Goal: Task Accomplishment & Management: Complete application form

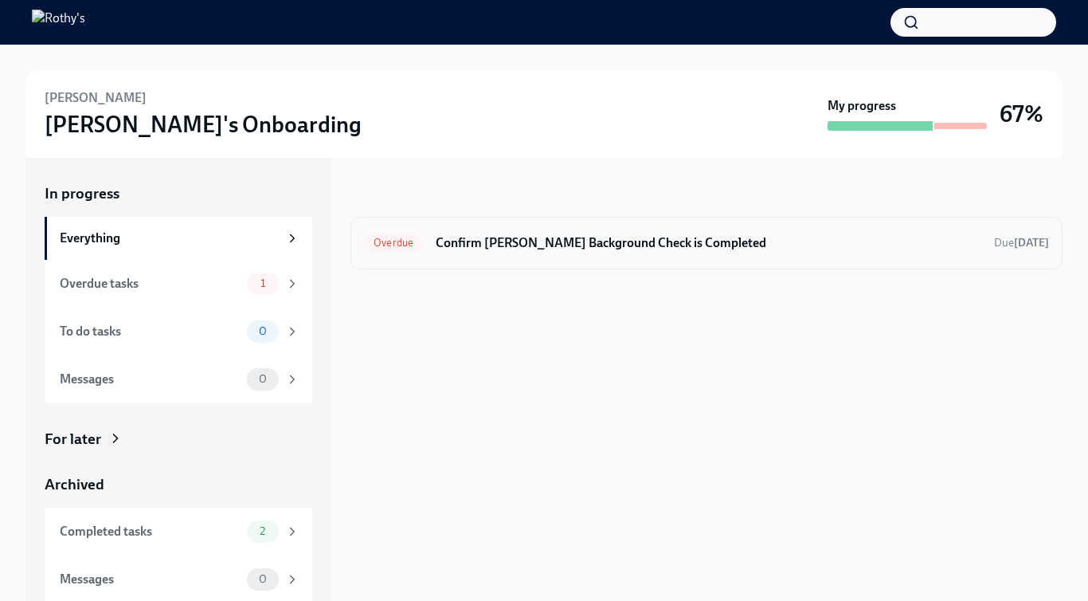
click at [568, 248] on h6 "Confirm [PERSON_NAME] Background Check is Completed" at bounding box center [709, 243] width 546 height 18
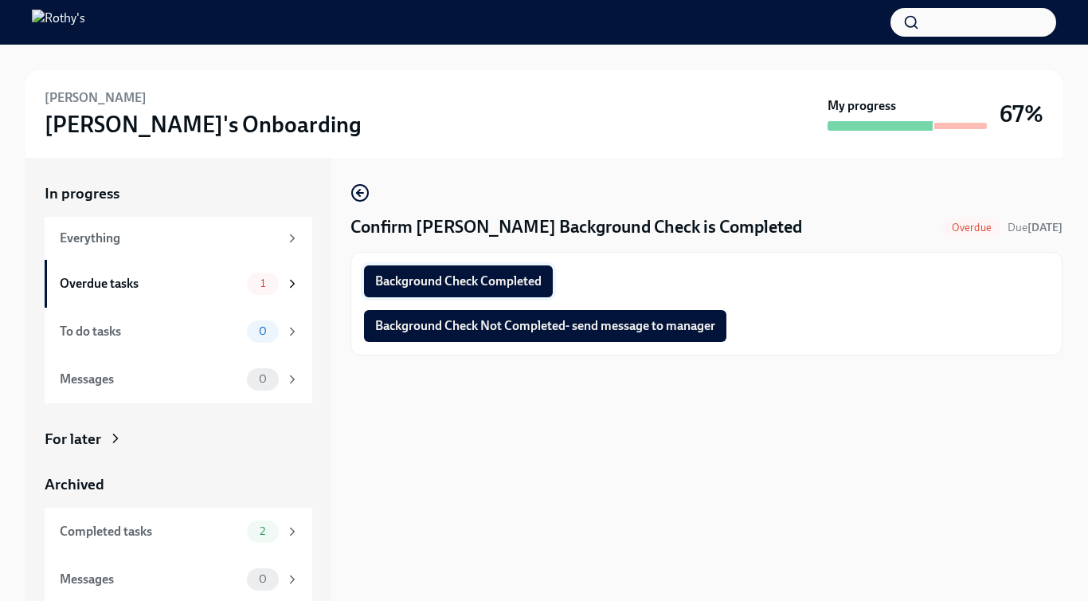
click at [518, 276] on span "Background Check Completed" at bounding box center [458, 281] width 167 height 16
